Goal: Task Accomplishment & Management: Manage account settings

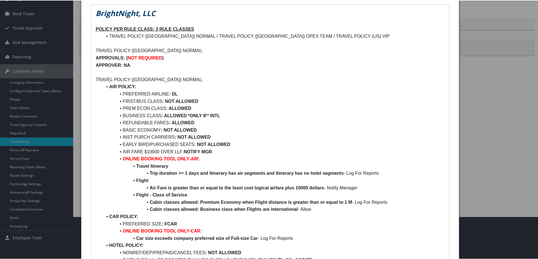
scroll to position [28, 0]
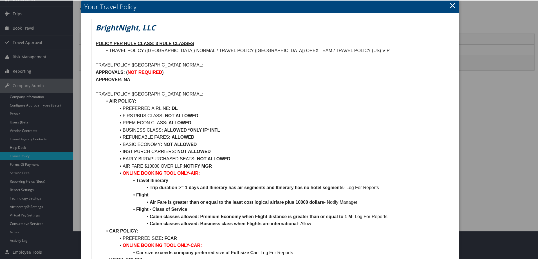
click at [451, 4] on link "×" at bounding box center [453, 4] width 6 height 11
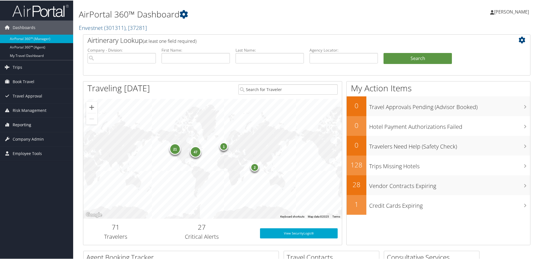
click at [28, 128] on span "Reporting" at bounding box center [22, 124] width 19 height 14
click at [26, 133] on link "Unused Tickets" at bounding box center [36, 135] width 73 height 8
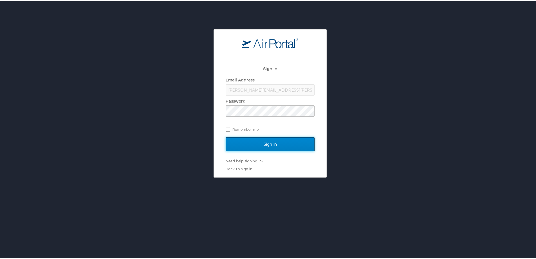
click at [248, 139] on input "Sign In" at bounding box center [270, 143] width 89 height 14
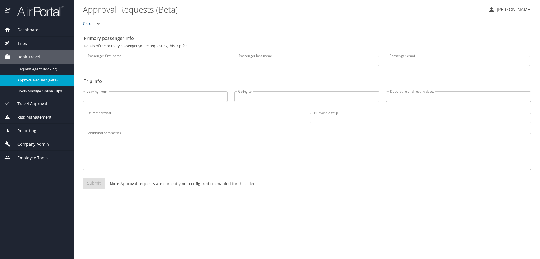
click at [39, 133] on div "Reporting" at bounding box center [37, 131] width 65 height 6
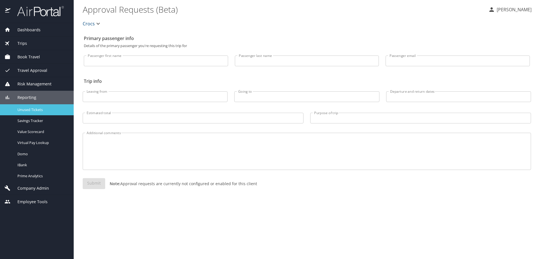
click at [36, 109] on span "Unused Tickets" at bounding box center [42, 109] width 50 height 5
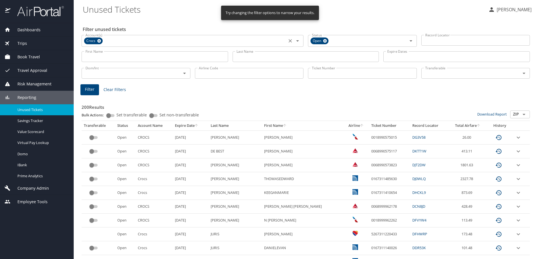
click at [99, 40] on icon at bounding box center [99, 41] width 4 height 6
click at [105, 42] on input "Account(s)" at bounding box center [184, 40] width 202 height 7
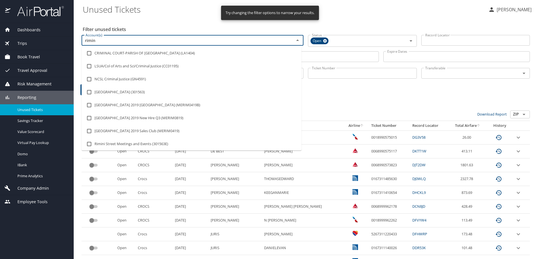
type input "[GEOGRAPHIC_DATA]"
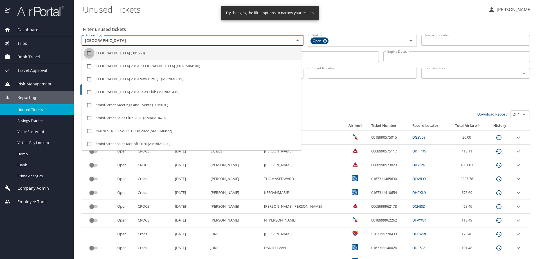
click at [90, 54] on input "checkbox" at bounding box center [89, 53] width 11 height 11
checkbox input "true"
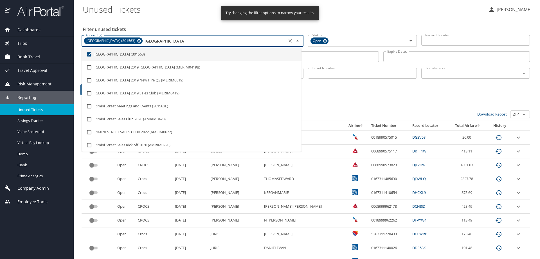
type input "[GEOGRAPHIC_DATA]"
click at [181, 15] on Tickets "Unused Tickets" at bounding box center [283, 9] width 401 height 17
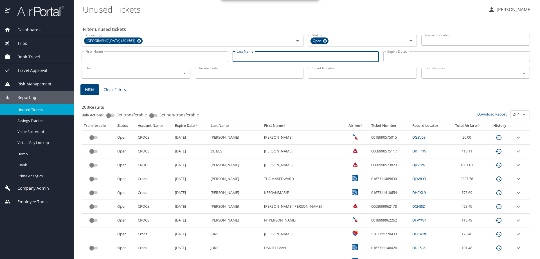
click at [245, 57] on input "Last Name" at bounding box center [306, 56] width 147 height 11
type input "[PERSON_NAME]"
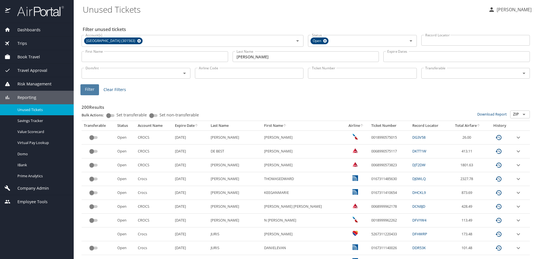
click at [90, 92] on span "Filter" at bounding box center [90, 89] width 10 height 7
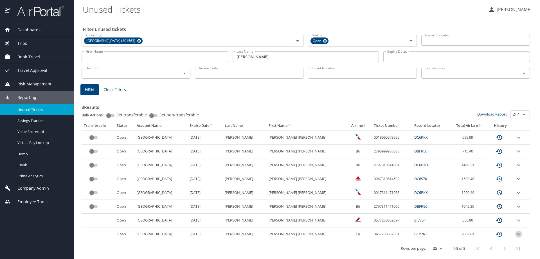
click at [517, 234] on icon "expand row" at bounding box center [518, 234] width 3 height 2
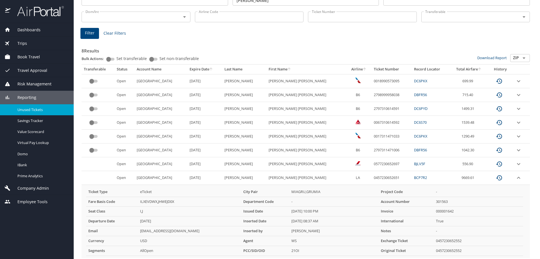
scroll to position [73, 0]
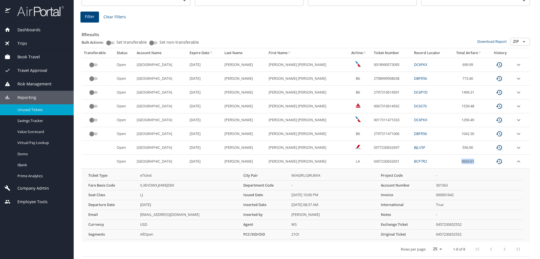
drag, startPoint x: 464, startPoint y: 159, endPoint x: 447, endPoint y: 160, distance: 17.2
click at [451, 160] on td "9669.61" at bounding box center [470, 162] width 38 height 14
copy td "9669.61"
drag, startPoint x: 374, startPoint y: 161, endPoint x: 341, endPoint y: 160, distance: 32.7
click at [341, 160] on tr "Open [STREET_ADDRESS][DATE][PERSON_NAME][PERSON_NAME] 0457230652651 BCP7R2 9669…" at bounding box center [306, 162] width 449 height 14
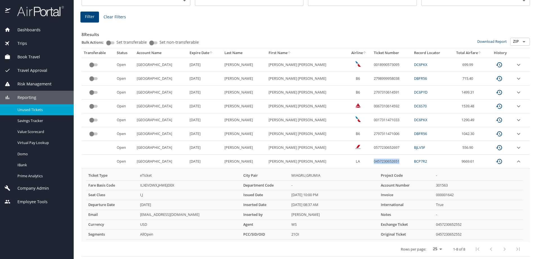
copy tr "0457230652651"
